Goal: Communication & Community: Answer question/provide support

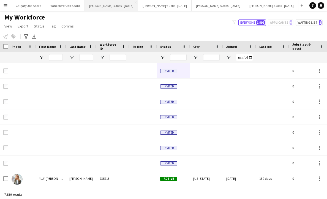
scroll to position [0, 0]
click at [113, 7] on button "[PERSON_NAME]'s Jobs - [DATE] Close" at bounding box center [111, 5] width 53 height 11
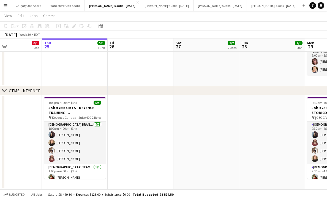
scroll to position [216, 0]
click at [320, 6] on icon at bounding box center [320, 5] width 3 height 3
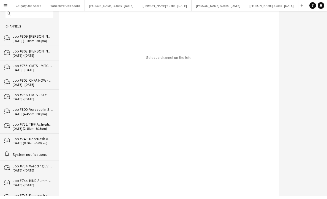
scroll to position [22, 0]
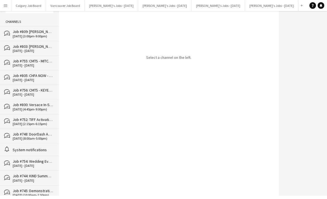
click at [41, 95] on div "[DATE] - [DATE]" at bounding box center [33, 95] width 41 height 4
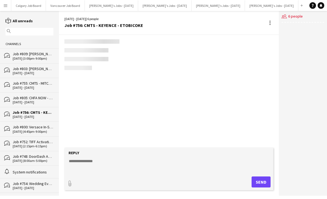
click at [93, 164] on textarea at bounding box center [169, 165] width 203 height 14
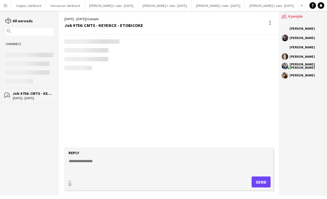
scroll to position [391, 0]
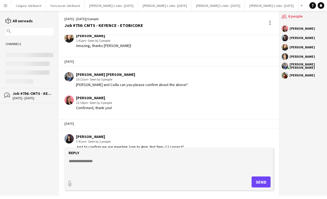
click at [114, 158] on textarea at bounding box center [169, 165] width 203 height 14
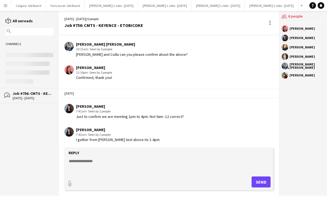
scroll to position [421, 0]
click at [122, 164] on textarea at bounding box center [169, 165] width 203 height 14
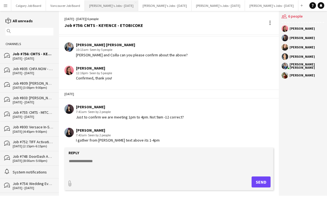
click at [127, 5] on button "[PERSON_NAME]'s Jobs - [DATE] Close" at bounding box center [111, 5] width 53 height 11
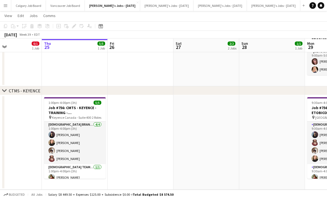
scroll to position [216, 0]
click at [318, 7] on link "Notifications" at bounding box center [320, 5] width 7 height 7
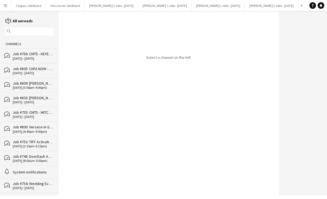
click at [34, 112] on div "Job #755: CMTS - MITCHAM - ETOBICOKE" at bounding box center [33, 112] width 41 height 5
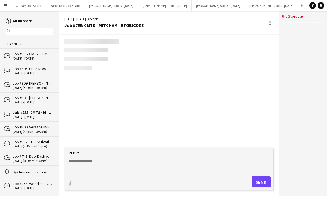
scroll to position [90, 0]
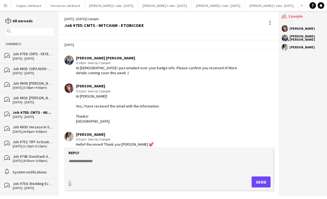
drag, startPoint x: 38, startPoint y: 136, endPoint x: 39, endPoint y: 98, distance: 38.8
click at [38, 136] on div "bubbles Job #752: TIFF Activation/APPLE TV - TORONTO 06-09-2025 (2:15pm-6:15pm)" at bounding box center [29, 143] width 59 height 15
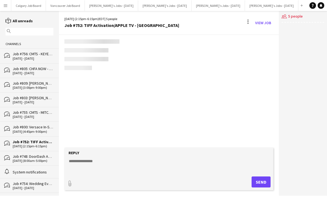
scroll to position [525, 0]
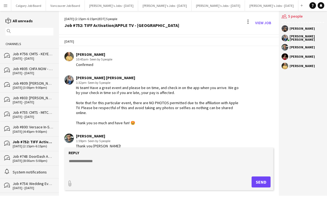
click at [33, 151] on div "bubbles Job #748: DoorDash Appreciation - MONTREAL 20-08-2025 (8:00am-5:00pm)" at bounding box center [29, 158] width 59 height 15
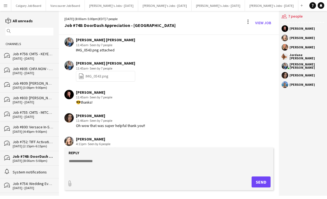
click at [39, 122] on div "bubbles Job #800: Versace In-Store Event - MONTREAL 12-09-2025 (4:45pm-9:00pm)" at bounding box center [29, 129] width 59 height 15
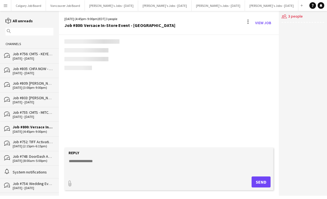
scroll to position [837, 0]
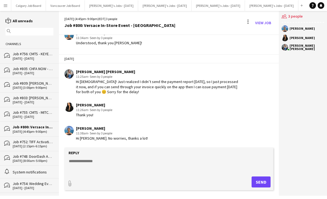
click at [42, 112] on div "Job #755: CMTS - MITCHAM - ETOBICOKE" at bounding box center [33, 112] width 41 height 5
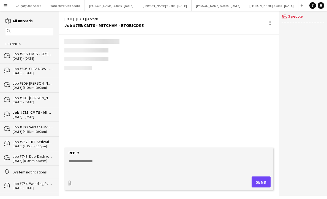
scroll to position [95, 0]
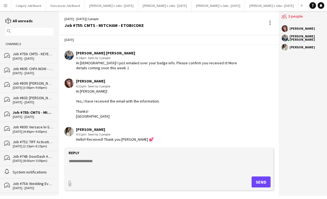
click at [40, 161] on div "[DATE] (8:00am-5:00pm)" at bounding box center [33, 161] width 41 height 4
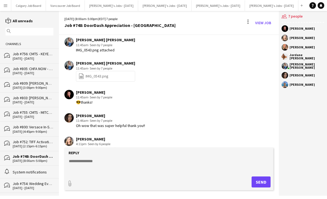
click at [45, 115] on div "[DATE] - [DATE]" at bounding box center [33, 117] width 41 height 4
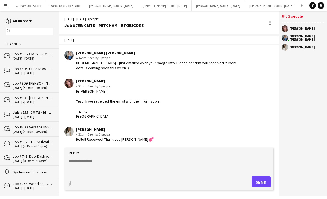
click at [39, 51] on div "bubbles Job #756: CMTS - KEYENCE - [GEOGRAPHIC_DATA] [DATE] - [DATE]" at bounding box center [29, 55] width 59 height 15
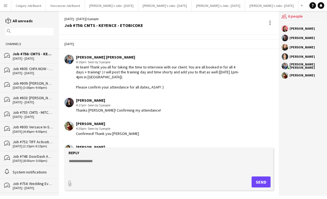
scroll to position [421, 0]
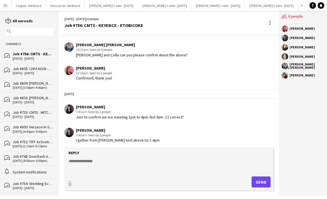
click at [107, 165] on textarea at bounding box center [169, 165] width 203 height 14
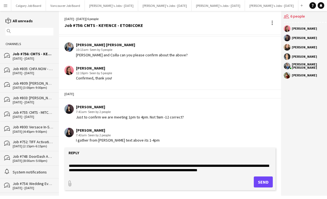
scroll to position [0, 0]
drag, startPoint x: 179, startPoint y: 170, endPoint x: 228, endPoint y: 169, distance: 48.4
click at [228, 169] on textarea "**********" at bounding box center [169, 165] width 203 height 14
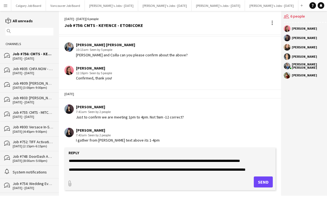
scroll to position [31, 0]
drag, startPoint x: 253, startPoint y: 166, endPoint x: 268, endPoint y: 166, distance: 15.1
click at [268, 166] on textarea "**********" at bounding box center [169, 165] width 203 height 14
drag, startPoint x: 68, startPoint y: 171, endPoint x: 98, endPoint y: 169, distance: 30.0
click at [98, 169] on textarea "**********" at bounding box center [169, 165] width 203 height 14
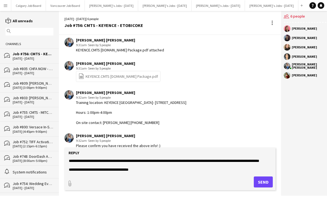
scroll to position [221, 0]
drag, startPoint x: 102, startPoint y: 120, endPoint x: 142, endPoint y: 121, distance: 39.6
click at [143, 120] on div "Training location: KEYENCE [GEOGRAPHIC_DATA]- [STREET_ADDRESS] Hours: 1:00pm-4:…" at bounding box center [131, 112] width 110 height 25
copy div "Cynthia 437-431-5146"
click at [147, 169] on textarea "**********" at bounding box center [169, 165] width 203 height 14
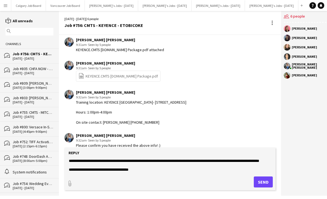
paste textarea "**********"
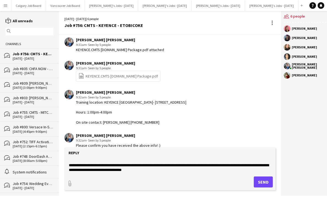
scroll to position [53, 0]
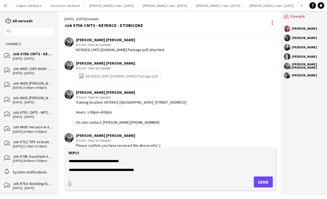
drag, startPoint x: 110, startPoint y: 171, endPoint x: 150, endPoint y: 171, distance: 39.9
click at [150, 171] on textarea "**********" at bounding box center [169, 165] width 203 height 14
click at [68, 170] on textarea "**********" at bounding box center [169, 165] width 203 height 14
click at [128, 170] on textarea "**********" at bounding box center [169, 165] width 203 height 14
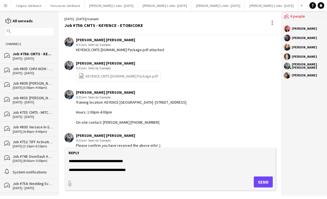
type textarea "**********"
click at [255, 179] on button "Send" at bounding box center [262, 181] width 19 height 11
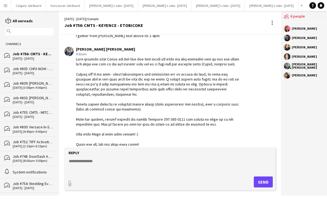
scroll to position [527, 0]
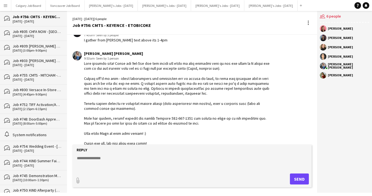
scroll to position [485, 0]
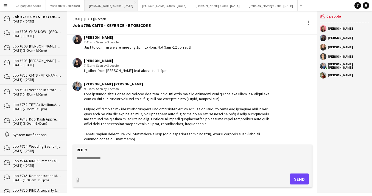
click at [128, 5] on button "[PERSON_NAME]'s Jobs - [DATE] Close" at bounding box center [111, 5] width 53 height 11
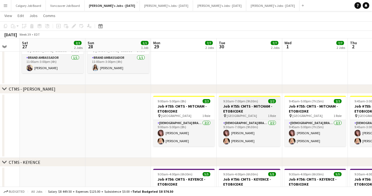
scroll to position [144, 0]
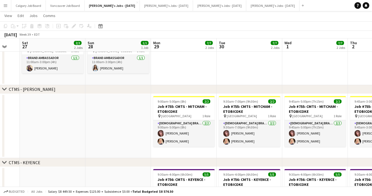
drag, startPoint x: 182, startPoint y: 124, endPoint x: 205, endPoint y: 117, distance: 24.6
click at [182, 124] on app-card-role "Female Brand Ambassador 2/2 9:00am-5:00pm (8h) Nenna Abuwa Heather Siemonsen" at bounding box center [184, 133] width 62 height 27
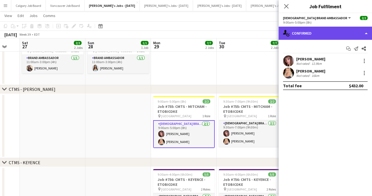
click at [326, 37] on div "single-neutral-actions-check-2 Confirmed" at bounding box center [325, 33] width 93 height 13
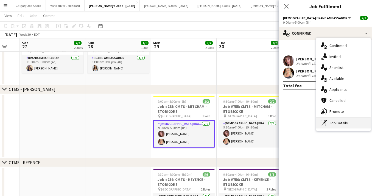
click at [326, 124] on div "pen-write Job Details" at bounding box center [344, 123] width 54 height 11
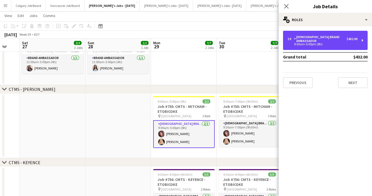
drag, startPoint x: 316, startPoint y: 43, endPoint x: 252, endPoint y: 70, distance: 68.9
click at [315, 44] on div "2 x Female Brand Ambassador $432.00 9:00am-5:00pm (8h)" at bounding box center [325, 40] width 85 height 19
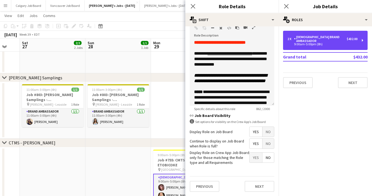
scroll to position [0, 0]
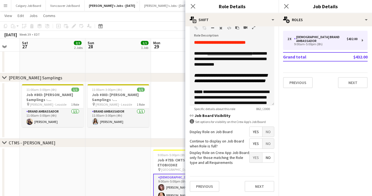
click at [127, 15] on app-page-menu "View Day view expanded Day view collapsed Month view Date picker Jump to today …" at bounding box center [186, 16] width 372 height 10
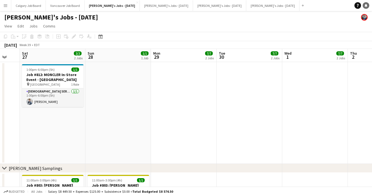
click at [326, 5] on icon at bounding box center [366, 5] width 3 height 3
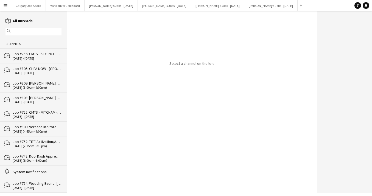
click at [47, 61] on div "bubbles Job #756: CMTS - KEYENCE - [GEOGRAPHIC_DATA] [DATE] - [DATE]" at bounding box center [33, 55] width 67 height 15
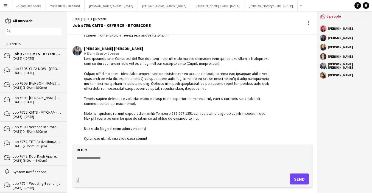
scroll to position [517, 0]
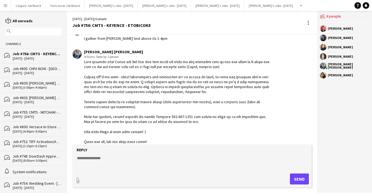
click at [39, 70] on div "Job #805: CHFA NOW - [GEOGRAPHIC_DATA]" at bounding box center [37, 68] width 49 height 5
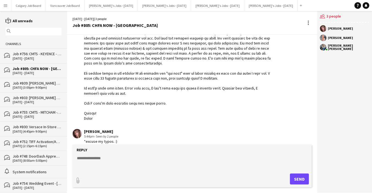
click at [103, 156] on textarea at bounding box center [193, 163] width 234 height 14
type textarea "**********"
click at [296, 176] on button "Send" at bounding box center [299, 179] width 19 height 11
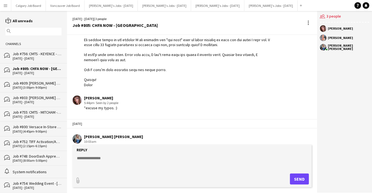
click at [35, 82] on div "Job #809: [PERSON_NAME] Grand Opening Event - [GEOGRAPHIC_DATA]" at bounding box center [37, 83] width 49 height 5
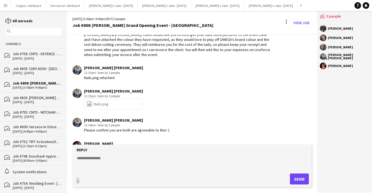
click at [95, 159] on textarea at bounding box center [193, 163] width 234 height 14
click at [109, 159] on textarea "**********" at bounding box center [193, 163] width 234 height 14
click at [76, 157] on form "**********" at bounding box center [192, 166] width 239 height 43
click at [77, 157] on textarea "**********" at bounding box center [193, 163] width 234 height 14
type textarea "**********"
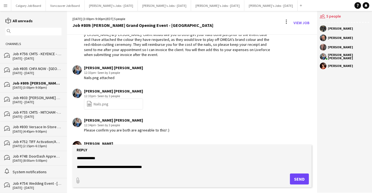
click at [302, 180] on button "Send" at bounding box center [299, 179] width 19 height 11
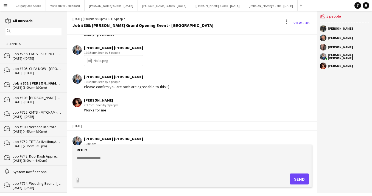
click at [59, 59] on div "[DATE] - [DATE]" at bounding box center [37, 59] width 49 height 4
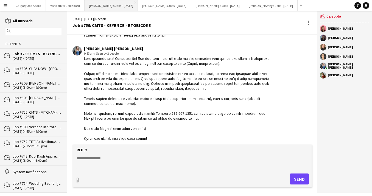
click at [124, 8] on button "[PERSON_NAME]'s Jobs - [DATE] Close" at bounding box center [111, 5] width 53 height 11
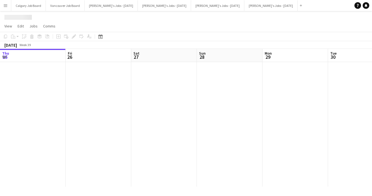
scroll to position [0, 112]
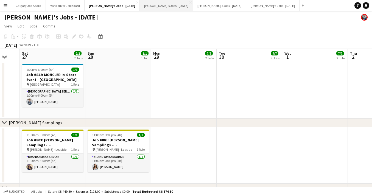
click at [172, 9] on button "[PERSON_NAME]'s Jobs - [DATE] Close" at bounding box center [166, 5] width 53 height 11
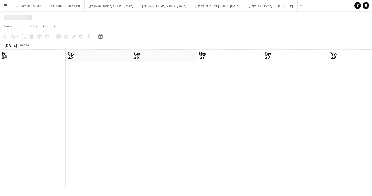
scroll to position [0, 194]
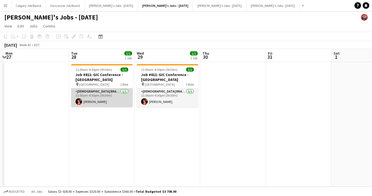
click at [102, 106] on app-card-role "Female Brand Ambassador 1/1 11:00am-4:30pm (5h30m) Rasha Belabbes" at bounding box center [102, 98] width 62 height 19
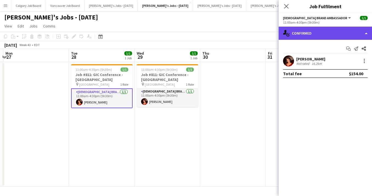
click at [326, 30] on div "single-neutral-actions-check-2 Confirmed" at bounding box center [325, 33] width 93 height 13
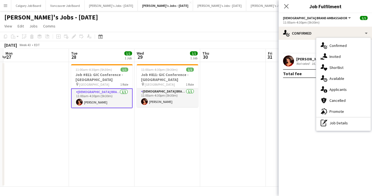
click at [304, 62] on div "Not rated" at bounding box center [304, 64] width 14 height 4
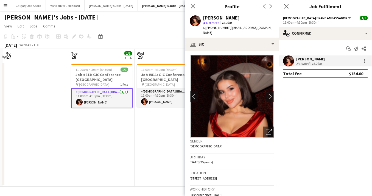
click at [140, 34] on app-toolbar "Copy Paste Paste Command V Paste with crew Command Shift V Paste linked Job [GE…" at bounding box center [186, 36] width 372 height 9
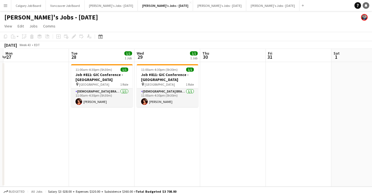
click at [326, 5] on link "Notifications" at bounding box center [366, 5] width 7 height 7
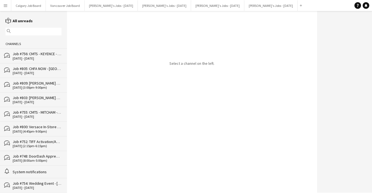
click at [50, 54] on div "Job #756: CMTS - KEYENCE - ETOBICOKE" at bounding box center [37, 53] width 49 height 5
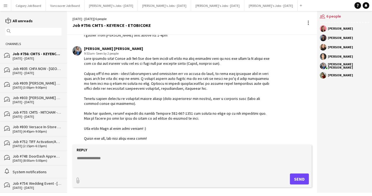
scroll to position [520, 0]
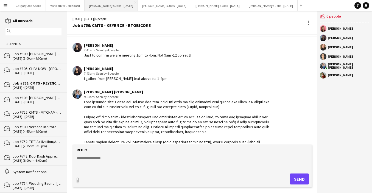
scroll to position [485, 0]
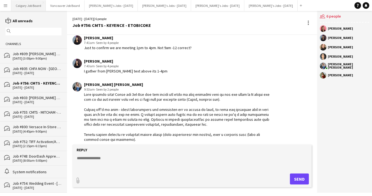
click at [21, 7] on button "Calgary Job Board Close" at bounding box center [28, 5] width 35 height 11
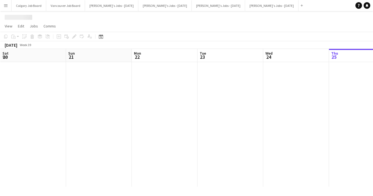
scroll to position [0, 149]
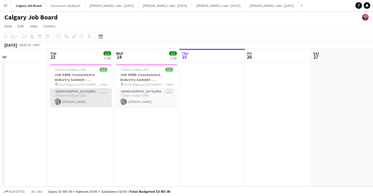
click at [87, 95] on app-card-role "Female Brand Ambassador 1/1 10:00am-8:00pm (10h) Jayme Cruz" at bounding box center [81, 98] width 62 height 19
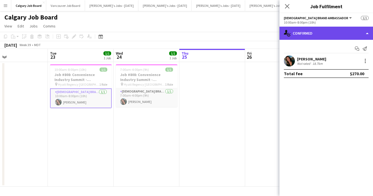
click at [332, 38] on div "single-neutral-actions-check-2 Confirmed" at bounding box center [325, 33] width 93 height 13
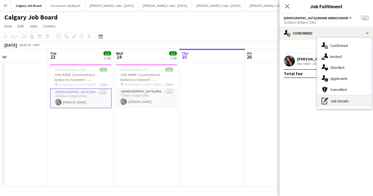
click at [347, 101] on div "pen-write Job Details" at bounding box center [344, 101] width 54 height 11
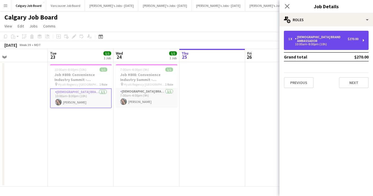
click at [317, 43] on div "1 x Female Brand Ambassador $270.00 10:00am-8:00pm (10h)" at bounding box center [326, 40] width 85 height 19
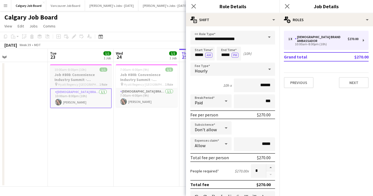
click at [102, 78] on h3 "Job #808: Convenience Industry Summit - CALGARY" at bounding box center [81, 77] width 62 height 10
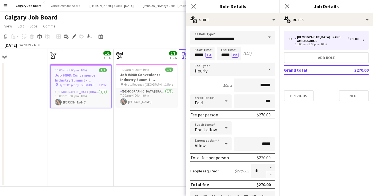
click at [334, 88] on div "Previous Next" at bounding box center [326, 94] width 85 height 16
click at [343, 90] on button "Next" at bounding box center [354, 95] width 30 height 11
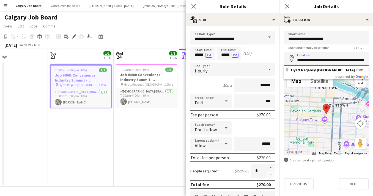
drag, startPoint x: 297, startPoint y: 60, endPoint x: 372, endPoint y: 60, distance: 74.5
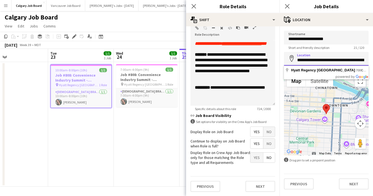
scroll to position [81, 0]
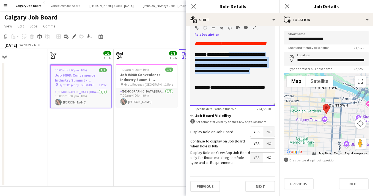
drag, startPoint x: 232, startPoint y: 55, endPoint x: 235, endPoint y: 76, distance: 21.4
click at [235, 76] on div "**********" at bounding box center [233, 65] width 76 height 27
copy div "**********"
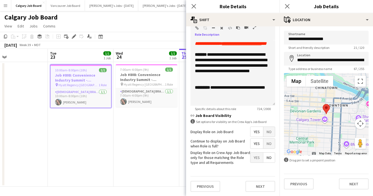
click at [136, 27] on app-page-menu "View Day view expanded Day view collapsed Month view Date picker Jump to today …" at bounding box center [186, 26] width 373 height 10
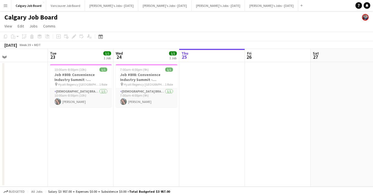
scroll to position [0, 0]
click at [122, 7] on button "[PERSON_NAME]'s Jobs - [DATE] Close" at bounding box center [111, 5] width 53 height 11
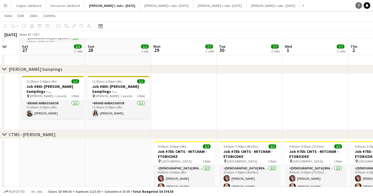
scroll to position [44, 0]
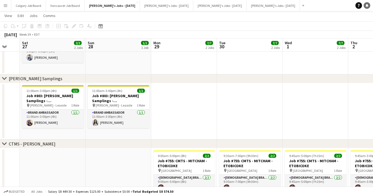
click at [366, 4] on icon "Notifications" at bounding box center [366, 5] width 3 height 3
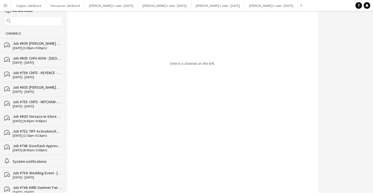
scroll to position [10, 0]
click at [44, 103] on div "Job #755: CMTS - MITCHAM - ETOBICOKE" at bounding box center [37, 102] width 49 height 5
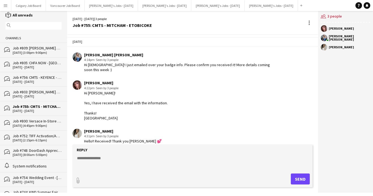
scroll to position [92, 0]
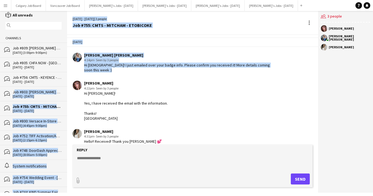
drag, startPoint x: 62, startPoint y: 88, endPoint x: 70, endPoint y: 88, distance: 8.3
click at [72, 88] on div "reading All unreads magnifier Channels bubbles Job #809: Raffi Jewellers Grand …" at bounding box center [186, 102] width 373 height 182
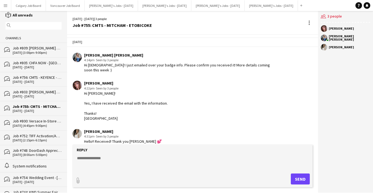
click at [251, 84] on div "Nenna Abuwa 4:22pm · Seen by 3 people Hi Kirsten! Yes, I have received the emai…" at bounding box center [173, 101] width 201 height 40
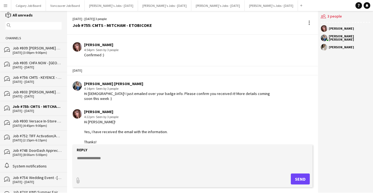
scroll to position [81, 0]
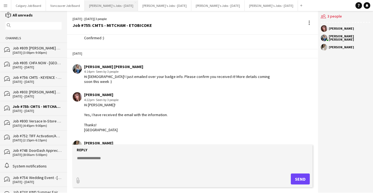
click at [113, 4] on button "[PERSON_NAME]'s Jobs - [DATE] Close" at bounding box center [111, 5] width 53 height 11
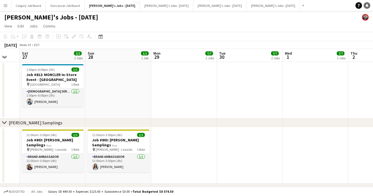
click at [366, 6] on icon at bounding box center [367, 5] width 3 height 3
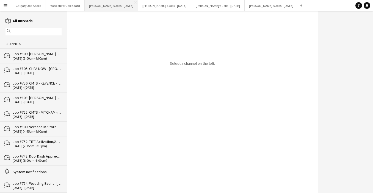
click at [126, 5] on button "[PERSON_NAME]'s Jobs - [DATE] Close" at bounding box center [111, 5] width 53 height 11
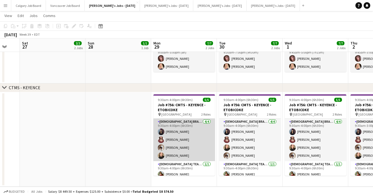
scroll to position [173, 0]
click at [185, 143] on app-card-role "[DEMOGRAPHIC_DATA] Brand Ambassador [DATE] 9:30am-4:00pm (6h30m) [PERSON_NAME] …" at bounding box center [184, 139] width 62 height 43
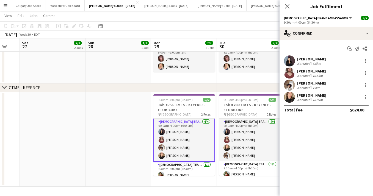
click at [304, 86] on div "Not rated" at bounding box center [304, 88] width 14 height 4
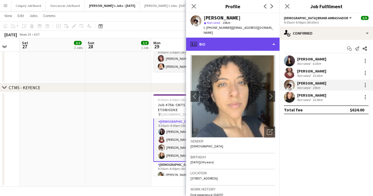
click at [255, 43] on div "profile Bio" at bounding box center [232, 44] width 93 height 13
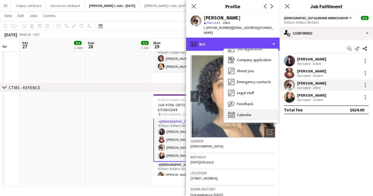
scroll to position [19, 0]
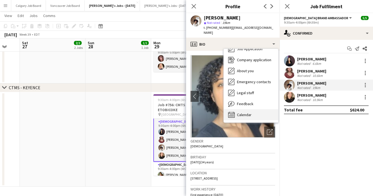
click at [236, 111] on div "Calendar Calendar" at bounding box center [251, 114] width 54 height 11
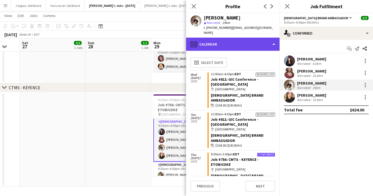
click at [230, 42] on div "calendar-full Calendar" at bounding box center [232, 44] width 93 height 13
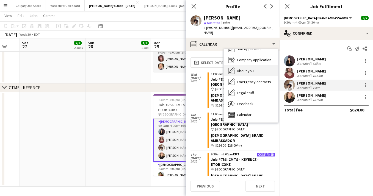
click at [247, 68] on span "About you" at bounding box center [245, 70] width 17 height 5
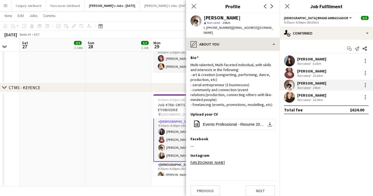
scroll to position [173, 0]
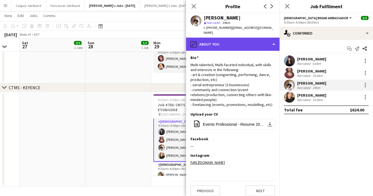
click at [230, 42] on div "pencil4 About you" at bounding box center [232, 44] width 93 height 13
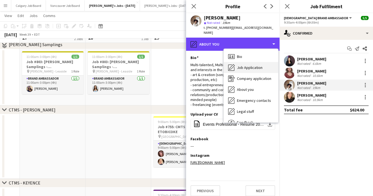
scroll to position [45, 0]
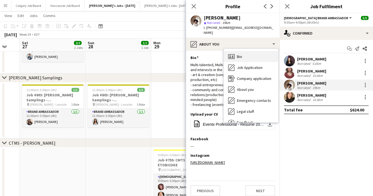
click at [243, 54] on div "Bio Bio" at bounding box center [251, 56] width 54 height 11
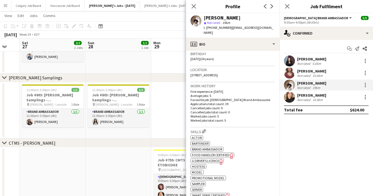
scroll to position [45, 0]
click at [176, 128] on app-date-cell at bounding box center [184, 110] width 66 height 57
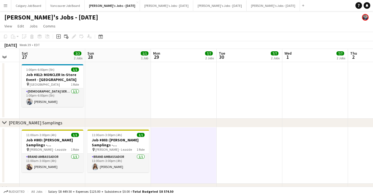
scroll to position [0, 0]
click at [366, 7] on link "Notifications" at bounding box center [367, 5] width 7 height 7
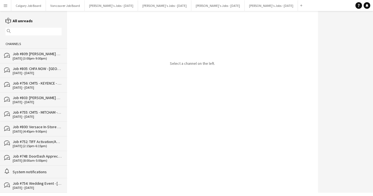
click at [40, 55] on div "Job #809: [PERSON_NAME] Grand Opening Event - [GEOGRAPHIC_DATA]" at bounding box center [37, 53] width 49 height 5
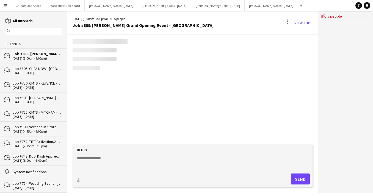
scroll to position [787, 0]
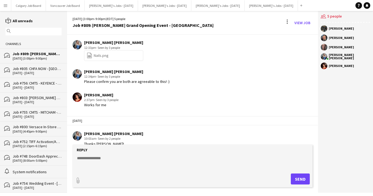
click at [42, 88] on div "[DATE] - [DATE]" at bounding box center [37, 88] width 49 height 4
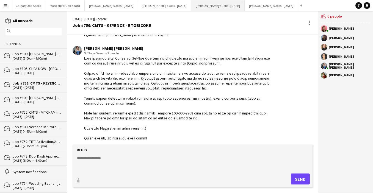
scroll to position [521, 0]
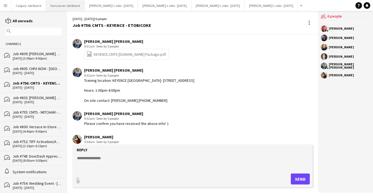
scroll to position [215, 0]
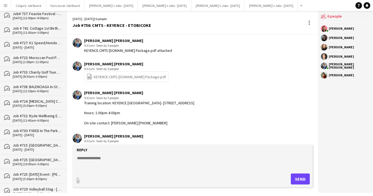
click at [37, 84] on div "Job #738: BALENCIAGA In-Store Event - [GEOGRAPHIC_DATA]" at bounding box center [37, 86] width 49 height 5
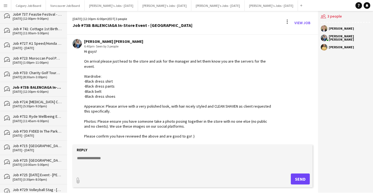
scroll to position [30, 0]
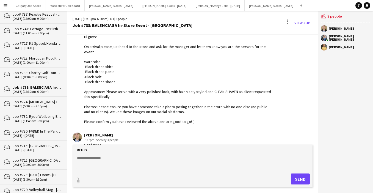
drag, startPoint x: 84, startPoint y: 45, endPoint x: 192, endPoint y: 118, distance: 130.7
click at [192, 118] on div "Hi guys! On arrival please just head to the store and ask for the manager and l…" at bounding box center [178, 79] width 189 height 90
copy div "On arrival please just head to the store and ask for the manager and let them k…"
click at [105, 3] on button "[PERSON_NAME]'s Jobs - [DATE] Close" at bounding box center [111, 5] width 53 height 11
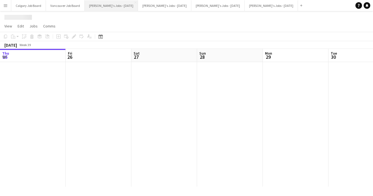
scroll to position [0, 112]
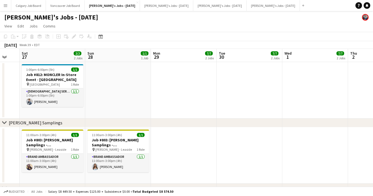
drag, startPoint x: 53, startPoint y: 99, endPoint x: 208, endPoint y: 75, distance: 157.1
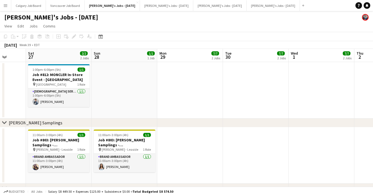
drag, startPoint x: 56, startPoint y: 97, endPoint x: 179, endPoint y: 71, distance: 125.6
click at [57, 97] on app-card-role "[DEMOGRAPHIC_DATA] Server [DATE] 1:00pm-6:00pm (5h) [PERSON_NAME]" at bounding box center [59, 98] width 62 height 19
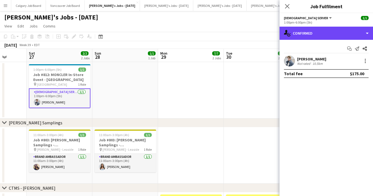
click at [325, 34] on div "single-neutral-actions-check-2 Confirmed" at bounding box center [326, 33] width 93 height 13
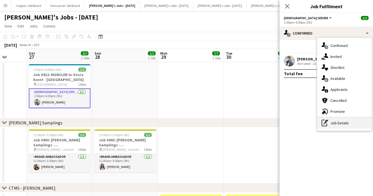
click at [351, 123] on div "pen-write Job Details" at bounding box center [344, 123] width 54 height 11
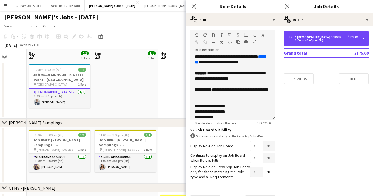
scroll to position [163, 0]
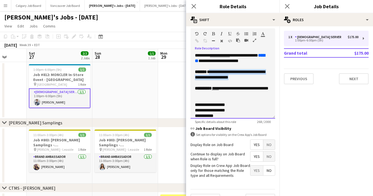
drag, startPoint x: 211, startPoint y: 72, endPoint x: 253, endPoint y: 78, distance: 41.9
click at [253, 78] on div "**********" at bounding box center [233, 74] width 76 height 11
copy div "**********"
click at [152, 38] on app-toolbar "Copy Paste Paste Command V Paste with crew Command Shift V Paste linked Job [GE…" at bounding box center [186, 36] width 373 height 9
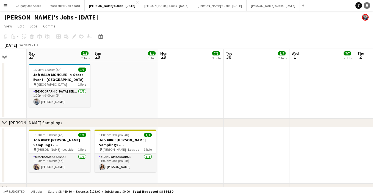
click at [367, 5] on icon at bounding box center [367, 5] width 3 height 3
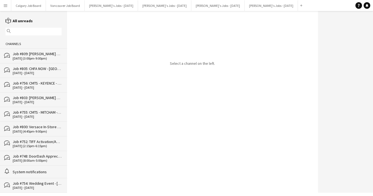
click at [40, 60] on div "[DATE] (3:00pm-9:00pm)" at bounding box center [37, 59] width 49 height 4
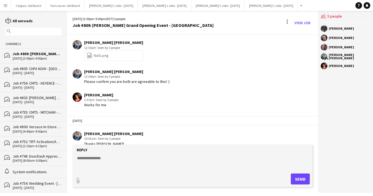
click at [46, 68] on div "Job #805: CHFA NOW - [GEOGRAPHIC_DATA]" at bounding box center [37, 68] width 49 height 5
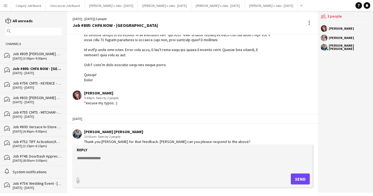
click at [45, 86] on div "[DATE] - [DATE]" at bounding box center [37, 88] width 49 height 4
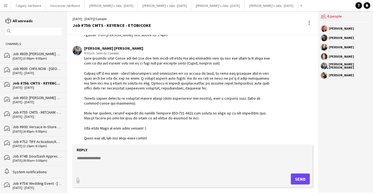
scroll to position [521, 0]
click at [111, 160] on textarea at bounding box center [193, 163] width 234 height 14
type textarea "**********"
click at [300, 176] on button "Send" at bounding box center [300, 179] width 19 height 11
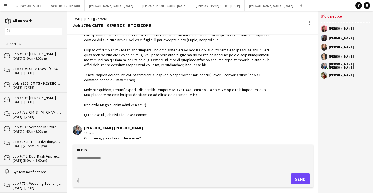
scroll to position [544, 0]
click at [137, 166] on textarea at bounding box center [193, 163] width 234 height 14
type textarea "**********"
click at [301, 180] on button "Send" at bounding box center [300, 179] width 19 height 11
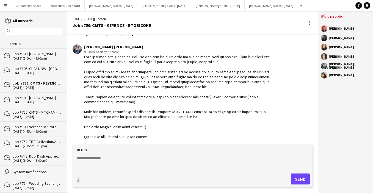
scroll to position [522, 0]
click at [107, 7] on button "Kirsten's Jobs - September 2025 Close" at bounding box center [111, 5] width 53 height 11
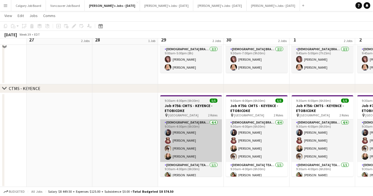
scroll to position [173, 0]
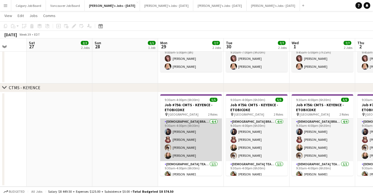
click at [174, 144] on app-card-role "Female Brand Ambassador 4/4 9:30am-4:00pm (6h30m) Saba Jawaid Csilla Racz Melan…" at bounding box center [191, 140] width 62 height 43
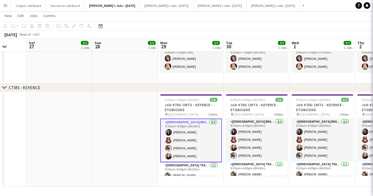
scroll to position [0, 170]
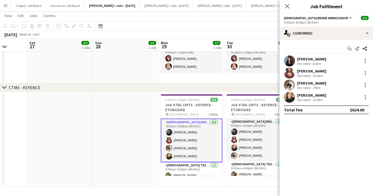
click at [308, 72] on div "[PERSON_NAME]" at bounding box center [311, 71] width 29 height 5
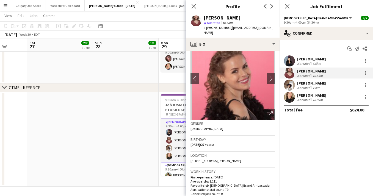
scroll to position [20, 0]
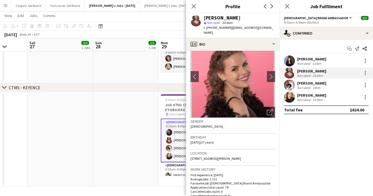
click at [304, 60] on div "[PERSON_NAME]" at bounding box center [311, 59] width 29 height 5
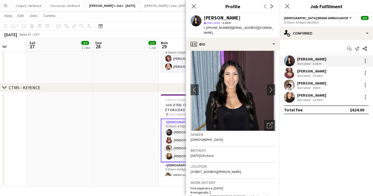
scroll to position [7, 0]
click at [317, 84] on div "[PERSON_NAME]" at bounding box center [311, 83] width 29 height 5
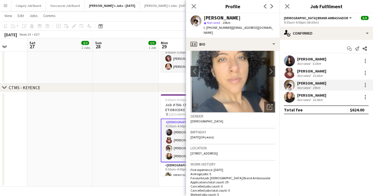
scroll to position [26, 0]
click at [303, 96] on div "[PERSON_NAME]" at bounding box center [311, 95] width 29 height 5
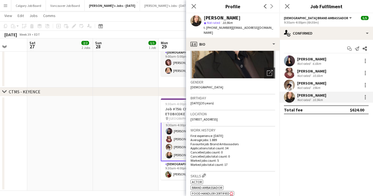
scroll to position [171, 0]
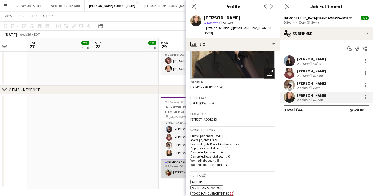
click at [176, 174] on app-card-role "Female Team Leader 1/1 9:30am-4:00pm (6h30m) Mimi Zhang" at bounding box center [192, 168] width 62 height 19
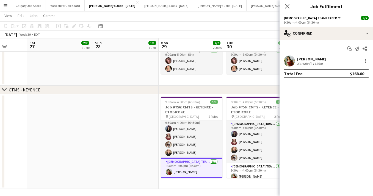
click at [301, 63] on div "Not rated" at bounding box center [304, 64] width 14 height 4
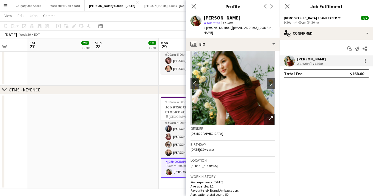
scroll to position [12, 0]
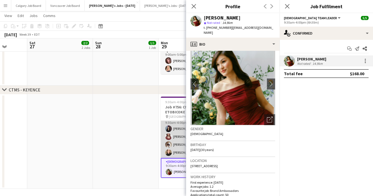
click at [171, 149] on app-card-role "Female Brand Ambassador 4/4 9:30am-4:00pm (6h30m) Saba Jawaid Csilla Racz Melan…" at bounding box center [192, 137] width 62 height 43
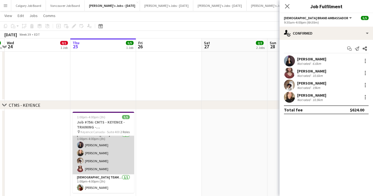
scroll to position [4, 0]
click at [104, 157] on app-card-role "Female Brand Ambassadors 4/4 1:00pm-4:00pm (3h) Saba Jawaid Gillian Wetherald M…" at bounding box center [104, 153] width 62 height 43
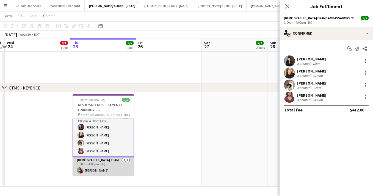
scroll to position [219, 0]
click at [100, 172] on app-card-role "Female Team Leader 1/1 1:00pm-4:00pm (3h) Mimi Zhang" at bounding box center [104, 166] width 62 height 19
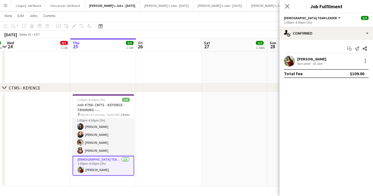
click at [152, 148] on app-date-cell at bounding box center [169, 139] width 66 height 95
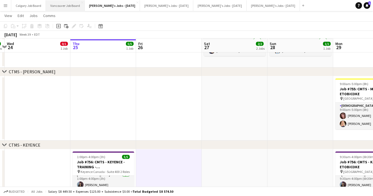
scroll to position [161, 0]
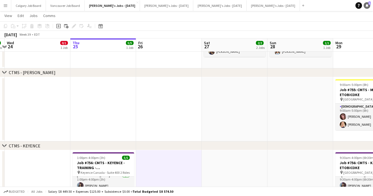
click at [368, 3] on span "1" at bounding box center [369, 3] width 2 height 4
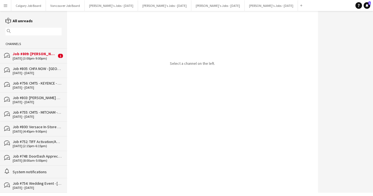
click at [19, 57] on div "[DATE] (3:00pm-9:00pm)" at bounding box center [35, 59] width 44 height 4
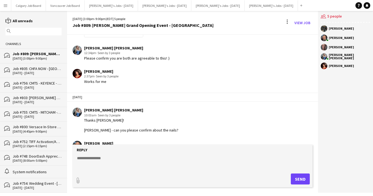
click at [147, 166] on textarea at bounding box center [193, 163] width 234 height 14
click at [86, 158] on textarea "**********" at bounding box center [193, 163] width 234 height 14
click at [85, 158] on textarea "**********" at bounding box center [193, 163] width 234 height 14
type textarea "**********"
click at [299, 180] on button "Send" at bounding box center [300, 179] width 19 height 11
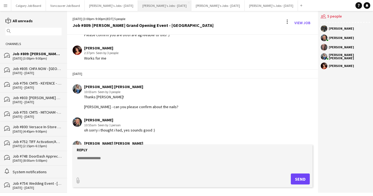
scroll to position [814, 0]
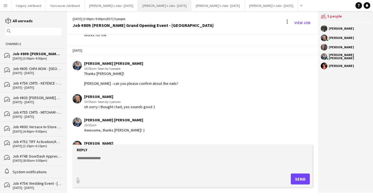
click at [164, 6] on button "Kirsten's Jobs - October 2025 Close" at bounding box center [164, 5] width 53 height 11
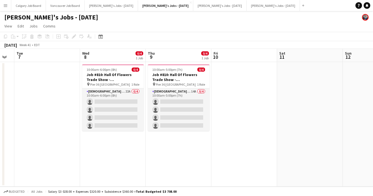
scroll to position [0, 116]
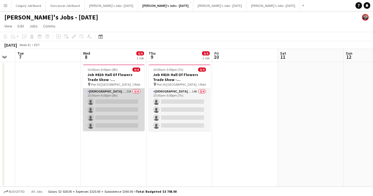
click at [130, 113] on app-card-role "Female Brand Ambassadors 22A 0/4 10:00am-6:00pm (8h) single-neutral-actions sin…" at bounding box center [114, 110] width 62 height 43
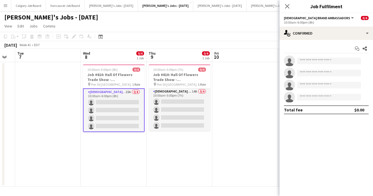
click at [349, 25] on app-options-switcher "Female Brand Ambassadors All roles Female Brand Ambassadors 0/4 10:00am-6:00pm …" at bounding box center [326, 19] width 93 height 13
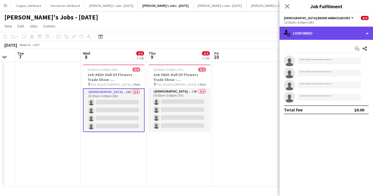
click at [350, 31] on div "single-neutral-actions-check-2 Confirmed" at bounding box center [326, 33] width 93 height 13
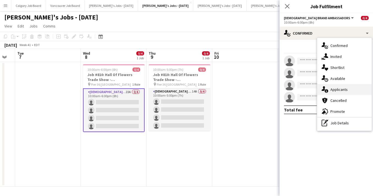
click at [354, 91] on div "single-neutral-actions-information Applicants" at bounding box center [344, 89] width 54 height 11
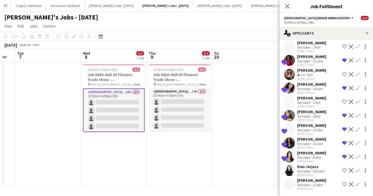
scroll to position [178, 0]
click at [328, 187] on div "Naimy Moukoury Not rated 12.8km 24-09-2025 9:31pm Shortlist crew Decline Confirm" at bounding box center [326, 184] width 93 height 13
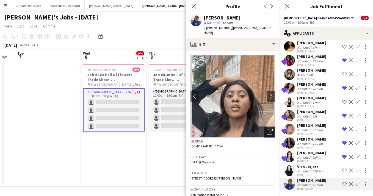
click at [272, 130] on div "Open photos pop-in" at bounding box center [269, 132] width 11 height 11
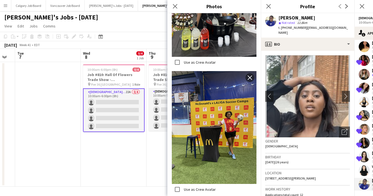
scroll to position [316, 0]
click at [147, 160] on app-date-cell "10:00am-5:00pm (7h) 0/4 Job #810: Hall Of Flowers Trade Show - NYC pin Pier 36 …" at bounding box center [180, 124] width 66 height 125
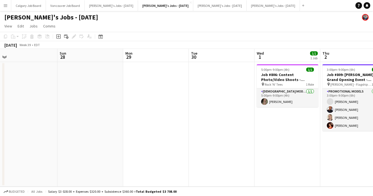
scroll to position [0, 112]
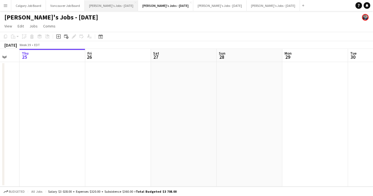
click at [119, 9] on button "Kirsten's Jobs - September 2025 Close" at bounding box center [111, 5] width 53 height 11
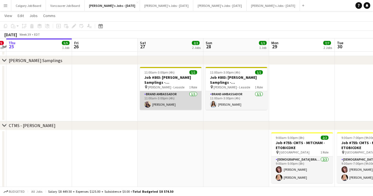
scroll to position [0, 263]
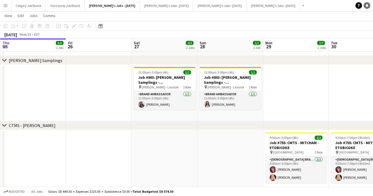
click at [368, 7] on icon "Notifications" at bounding box center [366, 5] width 3 height 3
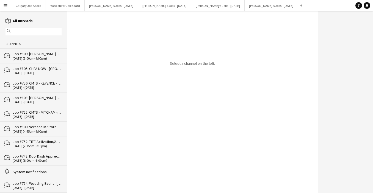
click at [45, 67] on div "Job #805: CHFA NOW - [GEOGRAPHIC_DATA]" at bounding box center [37, 68] width 49 height 5
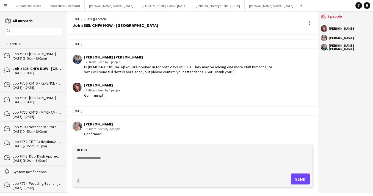
scroll to position [926, 0]
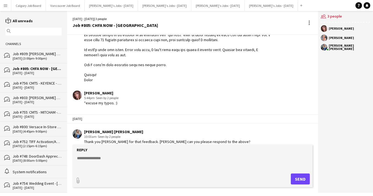
click at [48, 82] on div "Job #756: CMTS - KEYENCE - ETOBICOKE" at bounding box center [37, 83] width 49 height 5
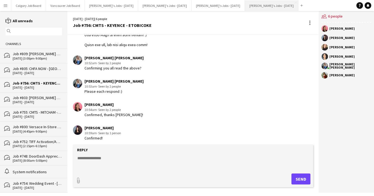
scroll to position [614, 0]
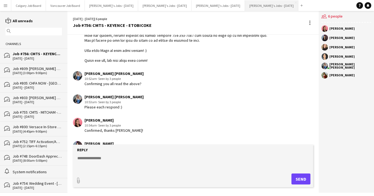
scroll to position [593, 0]
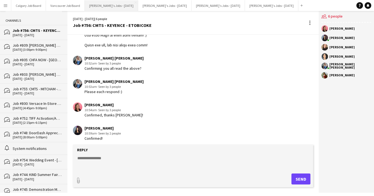
click at [123, 6] on button "Kirsten's Jobs - September 2025 Close" at bounding box center [111, 5] width 53 height 11
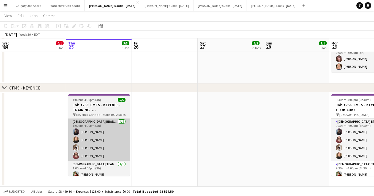
scroll to position [219, 0]
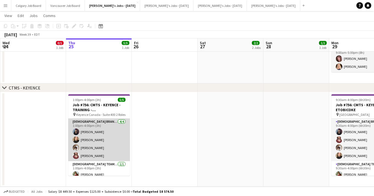
click at [112, 145] on app-card-role "Female Brand Ambassadors 4/4 1:00pm-4:00pm (3h) Saba Jawaid Gillian Wetherald M…" at bounding box center [99, 140] width 62 height 43
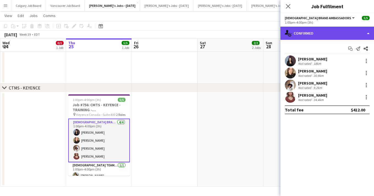
click at [317, 35] on div "single-neutral-actions-check-2 Confirmed" at bounding box center [326, 33] width 93 height 13
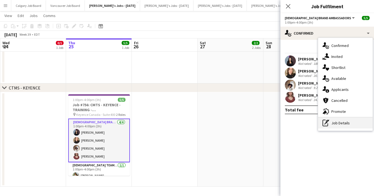
click at [347, 125] on div "pen-write Job Details" at bounding box center [345, 123] width 54 height 11
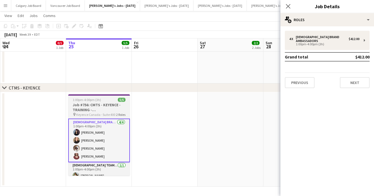
click at [90, 106] on h3 "Job #756: CMTS - KEYENCE - TRAINING - MISSISSAUGA" at bounding box center [99, 108] width 62 height 10
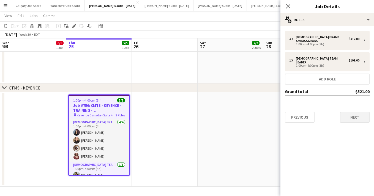
click at [346, 112] on button "Next" at bounding box center [354, 117] width 30 height 11
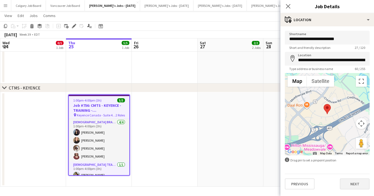
click at [352, 188] on button "Next" at bounding box center [354, 184] width 30 height 11
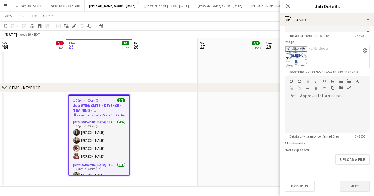
scroll to position [219, 0]
click at [351, 183] on button "Next" at bounding box center [354, 186] width 30 height 11
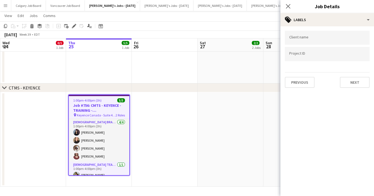
click at [345, 89] on div "Client name Project ID Previous Next" at bounding box center [326, 59] width 93 height 66
click at [355, 90] on div "Client name Project ID Previous Next" at bounding box center [326, 59] width 93 height 66
click at [357, 85] on button "Next" at bounding box center [354, 82] width 30 height 11
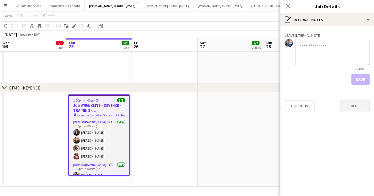
click at [354, 105] on button "Next" at bounding box center [354, 106] width 30 height 11
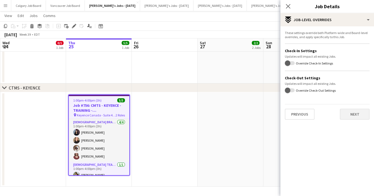
click at [352, 112] on button "Next" at bounding box center [354, 114] width 30 height 11
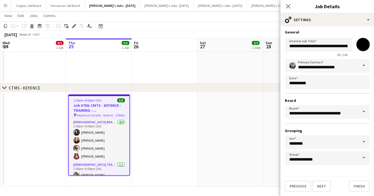
scroll to position [1, 0]
click at [247, 112] on app-date-cell at bounding box center [230, 139] width 66 height 95
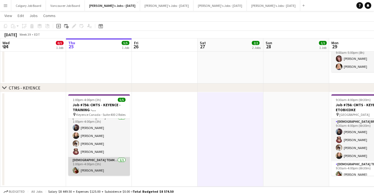
scroll to position [219, 0]
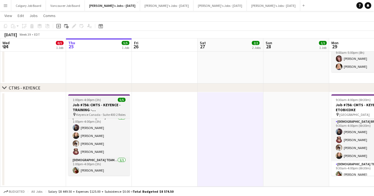
click at [91, 100] on span "1:00pm-4:00pm (3h)" at bounding box center [87, 100] width 28 height 4
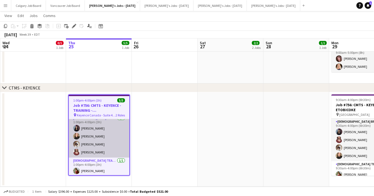
click at [99, 134] on app-card-role "Female Brand Ambassadors 4/4 1:00pm-4:00pm (3h) Saba Jawaid Gillian Wetherald M…" at bounding box center [99, 136] width 60 height 43
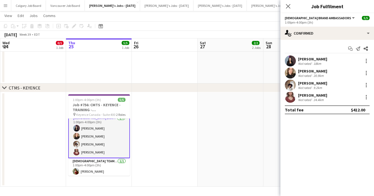
click at [359, 40] on div "Start chat Send notification Share Saba Jawaid Not rated 18km Gillian Wetherald…" at bounding box center [326, 79] width 93 height 79
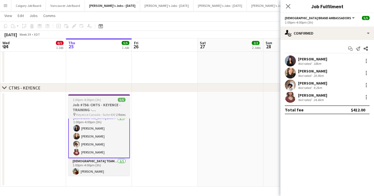
click at [103, 107] on h3 "Job #756: CMTS - KEYENCE - TRAINING - MISSISSAUGA" at bounding box center [99, 108] width 62 height 10
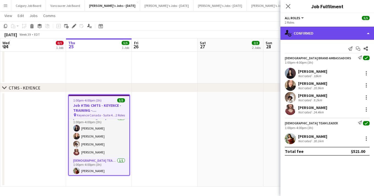
click at [334, 36] on div "single-neutral-actions-check-2 Confirmed" at bounding box center [326, 33] width 93 height 13
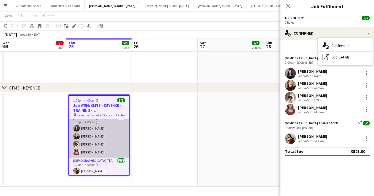
click at [89, 137] on app-card-role "Female Brand Ambassadors 4/4 1:00pm-4:00pm (3h) Saba Jawaid Gillian Wetherald M…" at bounding box center [99, 136] width 60 height 43
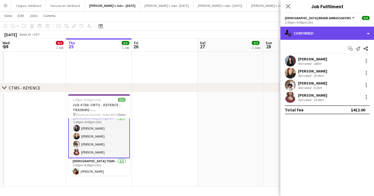
click at [331, 35] on div "single-neutral-actions-check-2 Confirmed" at bounding box center [326, 33] width 93 height 13
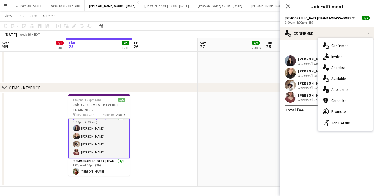
click at [327, 18] on span "Female Brand Ambassadors" at bounding box center [318, 18] width 66 height 4
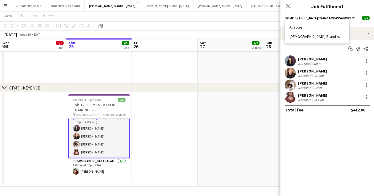
click at [343, 61] on div "Saba Jawaid Not rated 18km" at bounding box center [326, 61] width 93 height 11
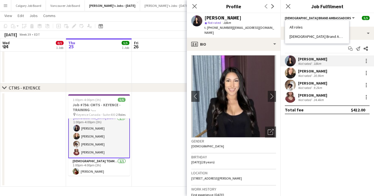
click at [113, 152] on app-card-role "Female Brand Ambassadors 4/4 1:00pm-4:00pm (3h) Saba Jawaid Gillian Wetherald M…" at bounding box center [99, 137] width 62 height 44
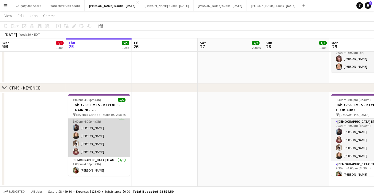
click at [114, 150] on app-card-role "Female Brand Ambassadors 4/4 1:00pm-4:00pm (3h) Saba Jawaid Gillian Wetherald M…" at bounding box center [99, 136] width 62 height 43
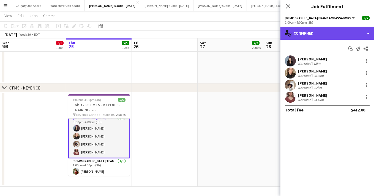
click at [324, 34] on div "single-neutral-actions-check-2 Confirmed" at bounding box center [326, 33] width 93 height 13
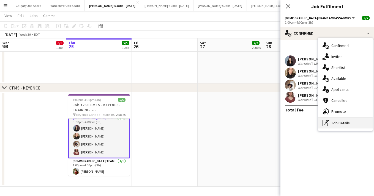
click at [352, 124] on div "pen-write Job Details" at bounding box center [345, 123] width 54 height 11
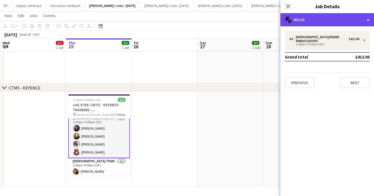
click at [335, 15] on div "multiple-users-add Roles" at bounding box center [326, 19] width 93 height 13
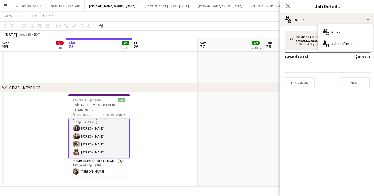
click at [331, 67] on div "4 x Female Brand Ambassadors $412.00 1:00pm-4:00pm (3h) Grand total $412.00 Pre…" at bounding box center [326, 59] width 93 height 57
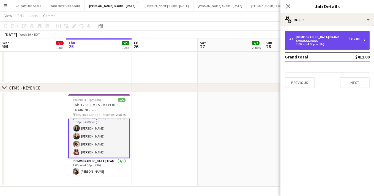
click at [321, 35] on div "Female Brand Ambassadors" at bounding box center [322, 39] width 53 height 8
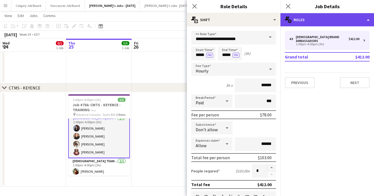
click at [330, 14] on div "multiple-users-add Roles" at bounding box center [326, 19] width 93 height 13
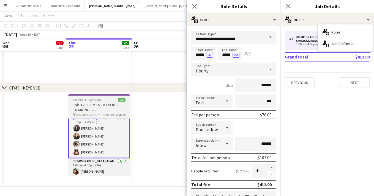
click at [114, 106] on h3 "Job #756: CMTS - KEYENCE - TRAINING - MISSISSAUGA" at bounding box center [99, 108] width 62 height 10
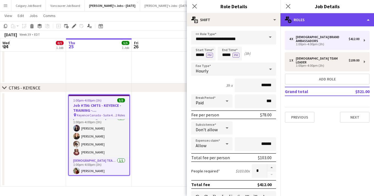
click at [359, 20] on div "multiple-users-add Roles" at bounding box center [326, 19] width 93 height 13
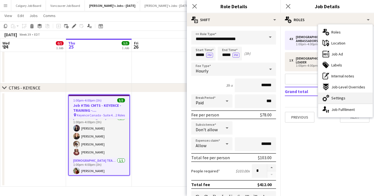
click at [348, 96] on div "cog-double-3 Settings" at bounding box center [345, 98] width 54 height 11
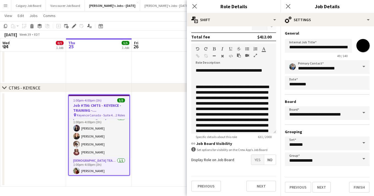
scroll to position [0, 0]
click at [162, 29] on app-toolbar "Copy Paste Paste Command V Paste with crew Command Shift V Paste linked Job Del…" at bounding box center [187, 25] width 374 height 9
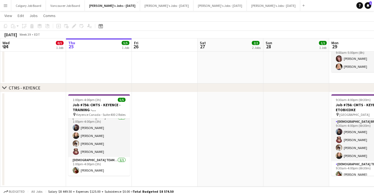
click at [80, 78] on app-date-cell at bounding box center [99, 51] width 66 height 65
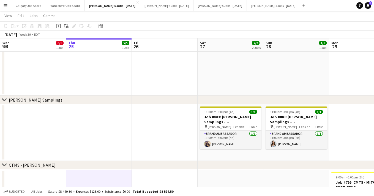
click at [15, 34] on div "September 2025" at bounding box center [10, 34] width 13 height 5
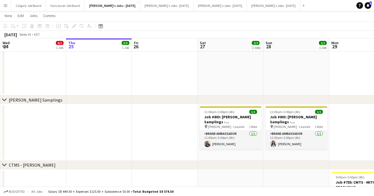
click at [104, 19] on app-page-menu "View Day view expanded Day view collapsed Month view Date picker Jump to today …" at bounding box center [187, 16] width 374 height 10
click at [113, 7] on button "Kirsten's Jobs - September 2025 Close" at bounding box center [112, 5] width 55 height 11
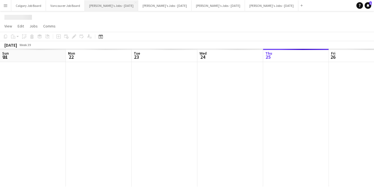
scroll to position [0, 197]
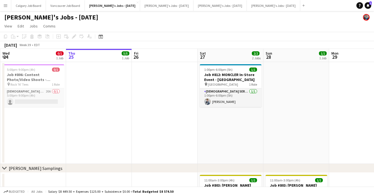
click at [90, 17] on h1 "[PERSON_NAME]'s Jobs - [DATE]" at bounding box center [51, 17] width 94 height 8
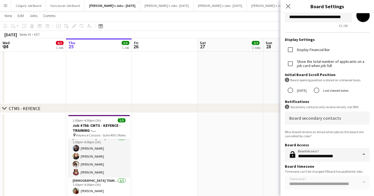
scroll to position [4, 0]
click at [168, 19] on app-page-menu "View Day view expanded Day view collapsed Month view Date picker Jump to today …" at bounding box center [187, 16] width 374 height 10
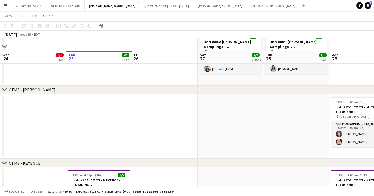
scroll to position [127, 0]
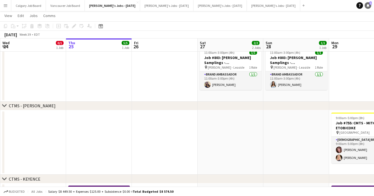
click at [368, 6] on icon "Notifications" at bounding box center [367, 5] width 3 height 3
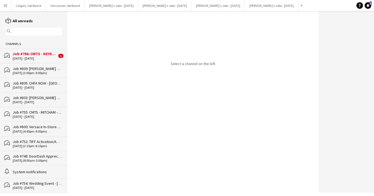
click at [45, 58] on div "[DATE] - [DATE]" at bounding box center [35, 59] width 44 height 4
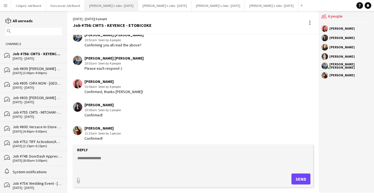
click at [118, 5] on button "Kirsten's Jobs - September 2025 Close" at bounding box center [111, 5] width 53 height 11
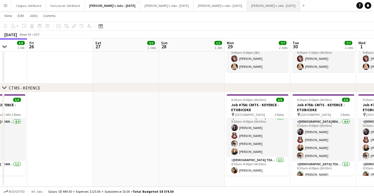
scroll to position [0, 302]
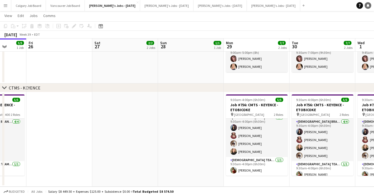
click at [366, 5] on icon "Notifications" at bounding box center [367, 5] width 3 height 3
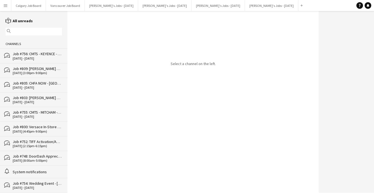
click at [35, 56] on div "Job #756: CMTS - KEYENCE - ETOBICOKE" at bounding box center [37, 53] width 49 height 5
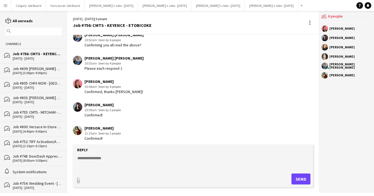
click at [110, 163] on textarea at bounding box center [194, 163] width 235 height 14
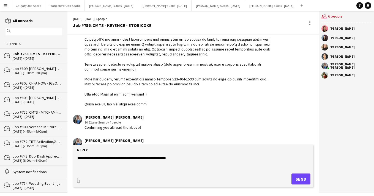
scroll to position [555, 0]
paste textarea "**********"
type textarea "**********"
click at [296, 177] on button "Send" at bounding box center [300, 179] width 19 height 11
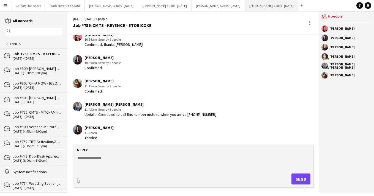
scroll to position [684, 0]
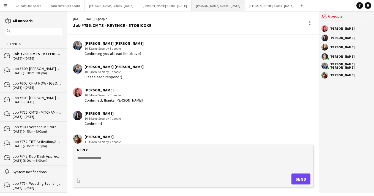
scroll to position [619, 0]
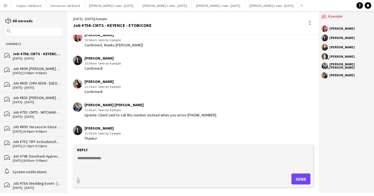
scroll to position [708, 0]
